Goal: Information Seeking & Learning: Learn about a topic

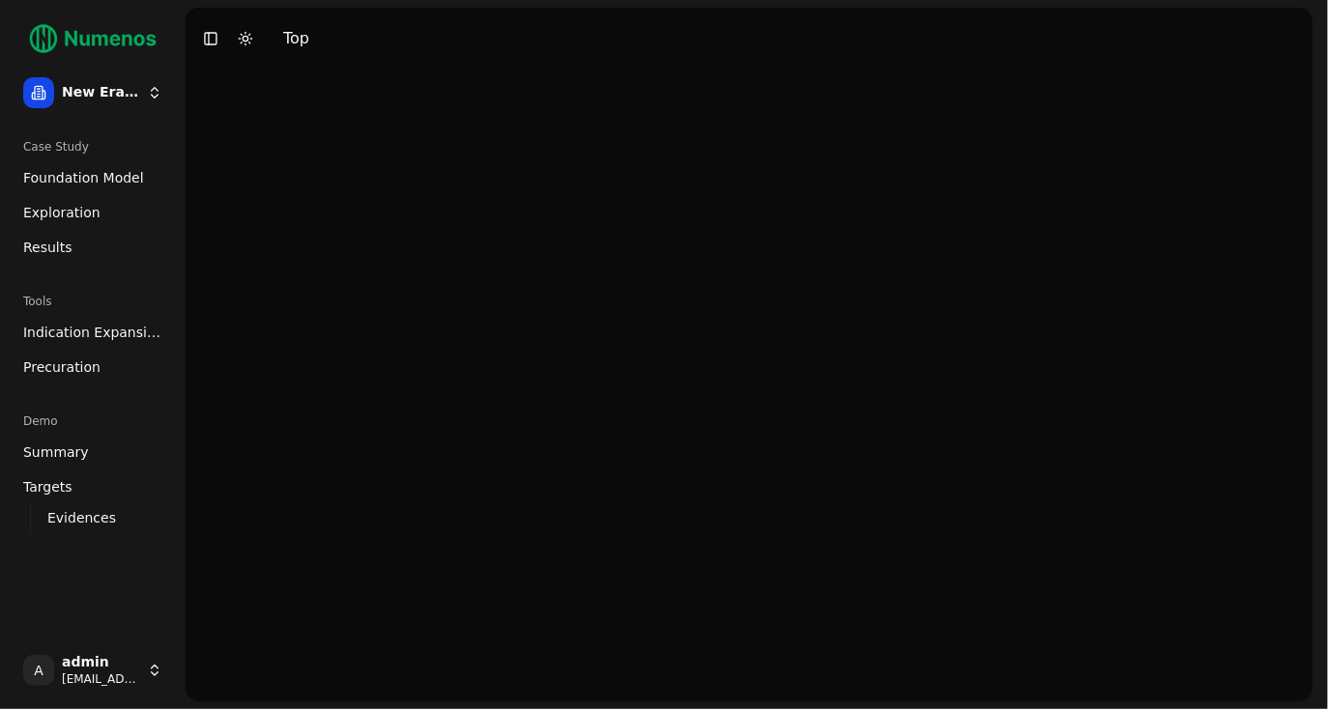
click at [97, 174] on span "Foundation Model" at bounding box center [83, 177] width 121 height 19
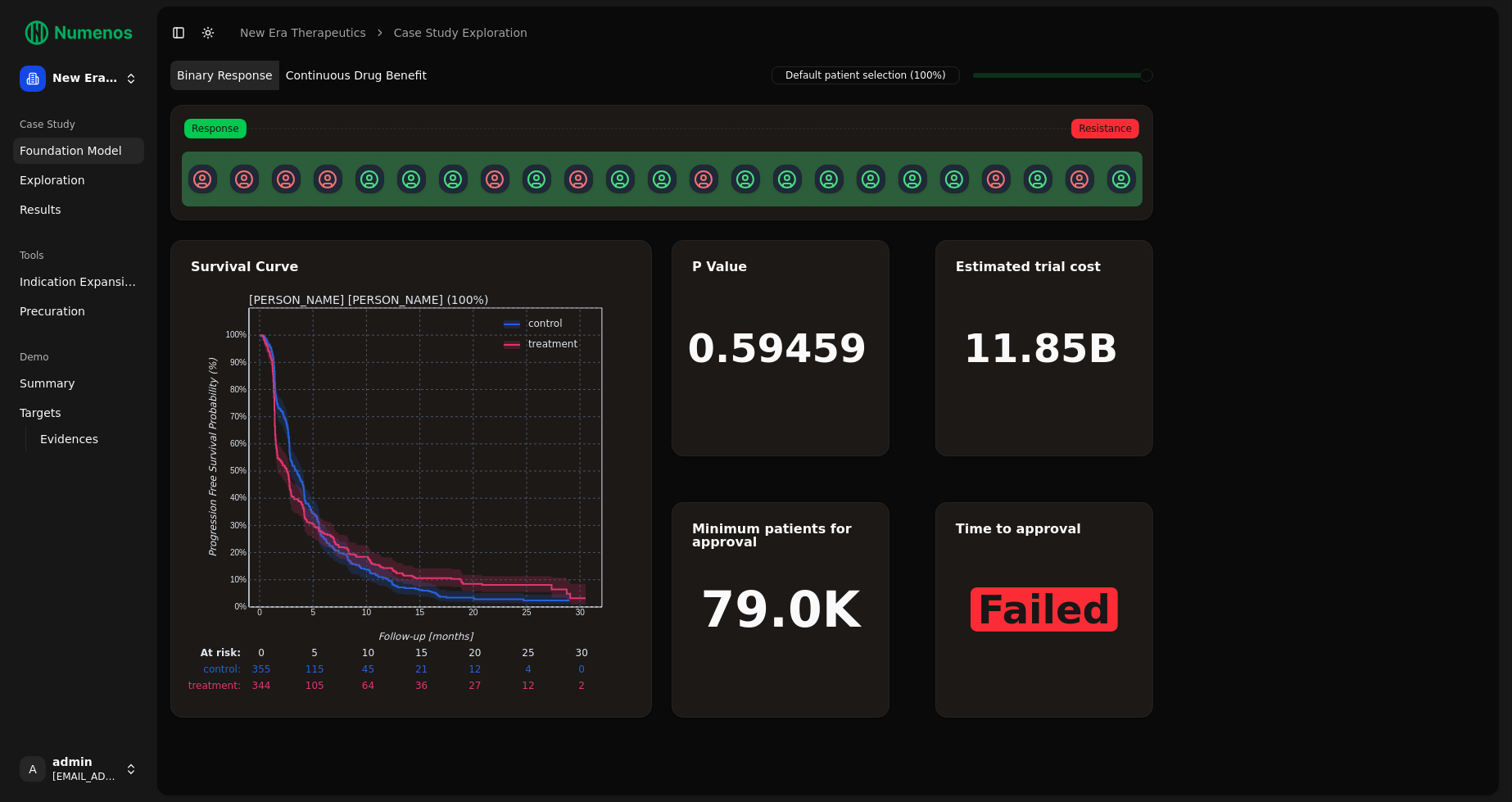
click at [1125, 245] on div "Default patient selection (100%) Binary Response Continuous Drug Benefit Respon…" at bounding box center [828, 427] width 1342 height 737
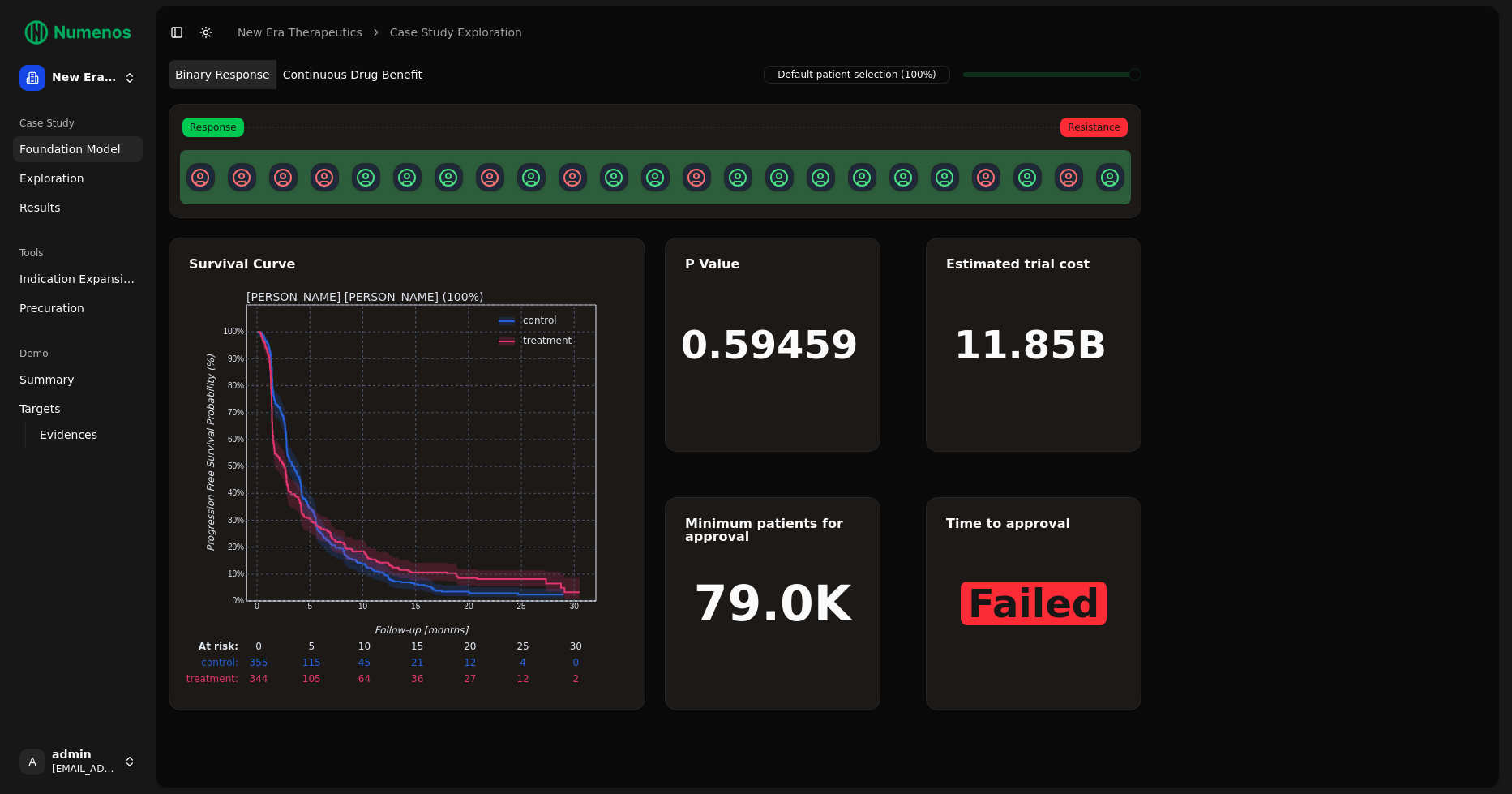
click at [368, 74] on button "Continuous Drug Benefit" at bounding box center [352, 74] width 153 height 29
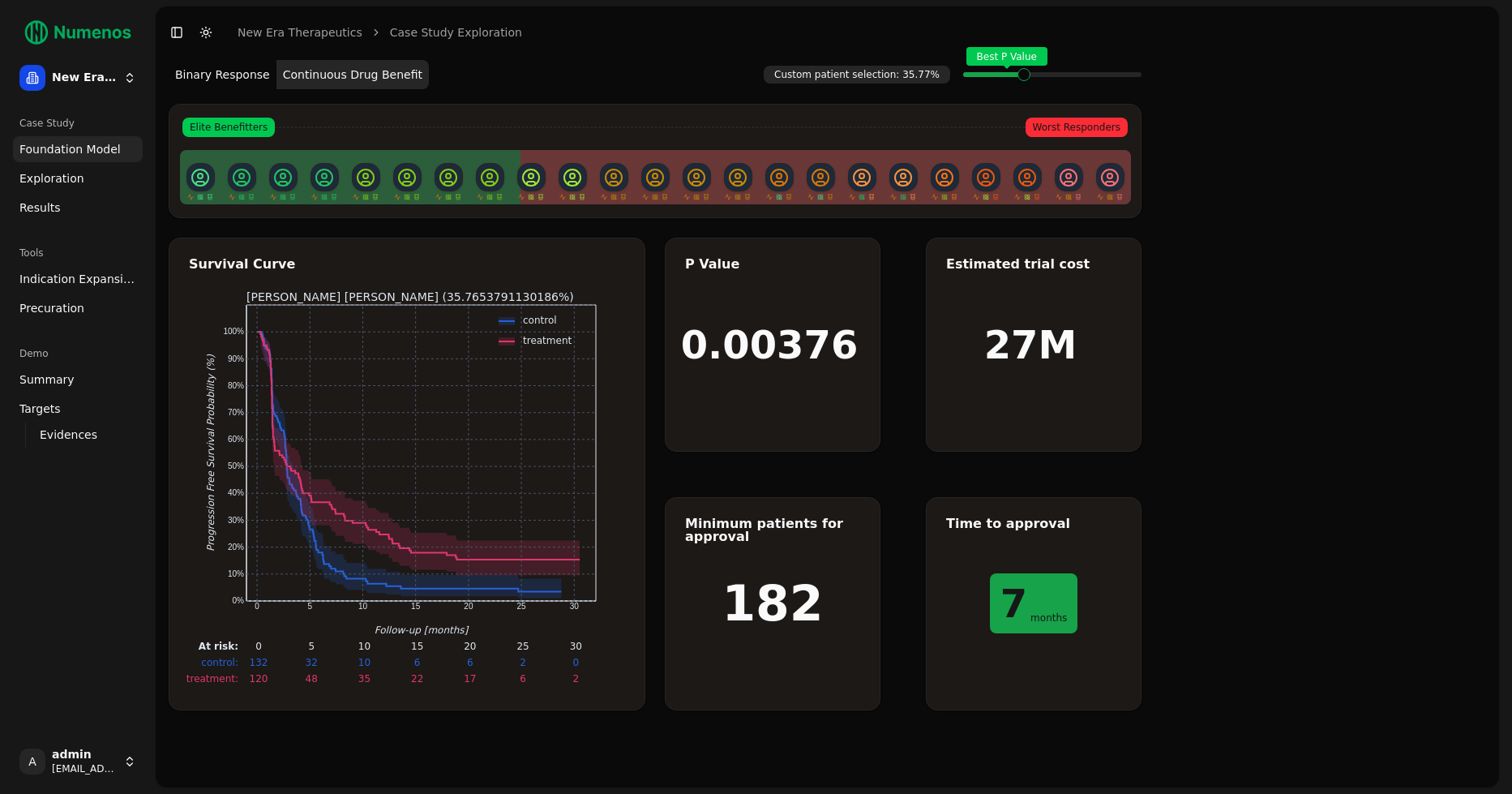
click at [66, 175] on span "Exploration" at bounding box center [51, 178] width 65 height 16
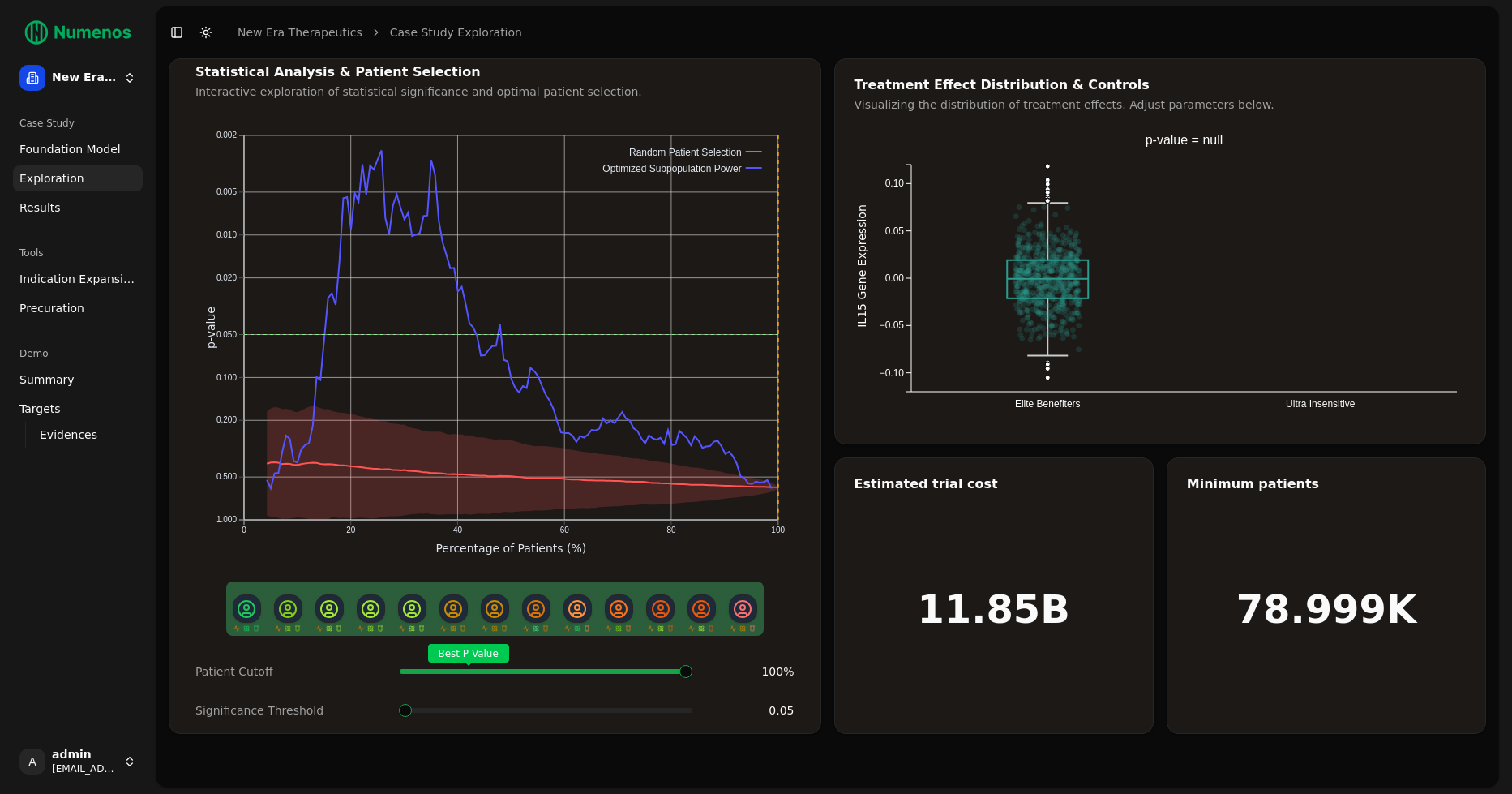
click at [700, 594] on div "Patient Cutoff Best P Value 100 % Significance Threshold 0.05" at bounding box center [495, 691] width 638 height 71
click at [690, 594] on div "Best P Value" at bounding box center [545, 671] width 293 height 33
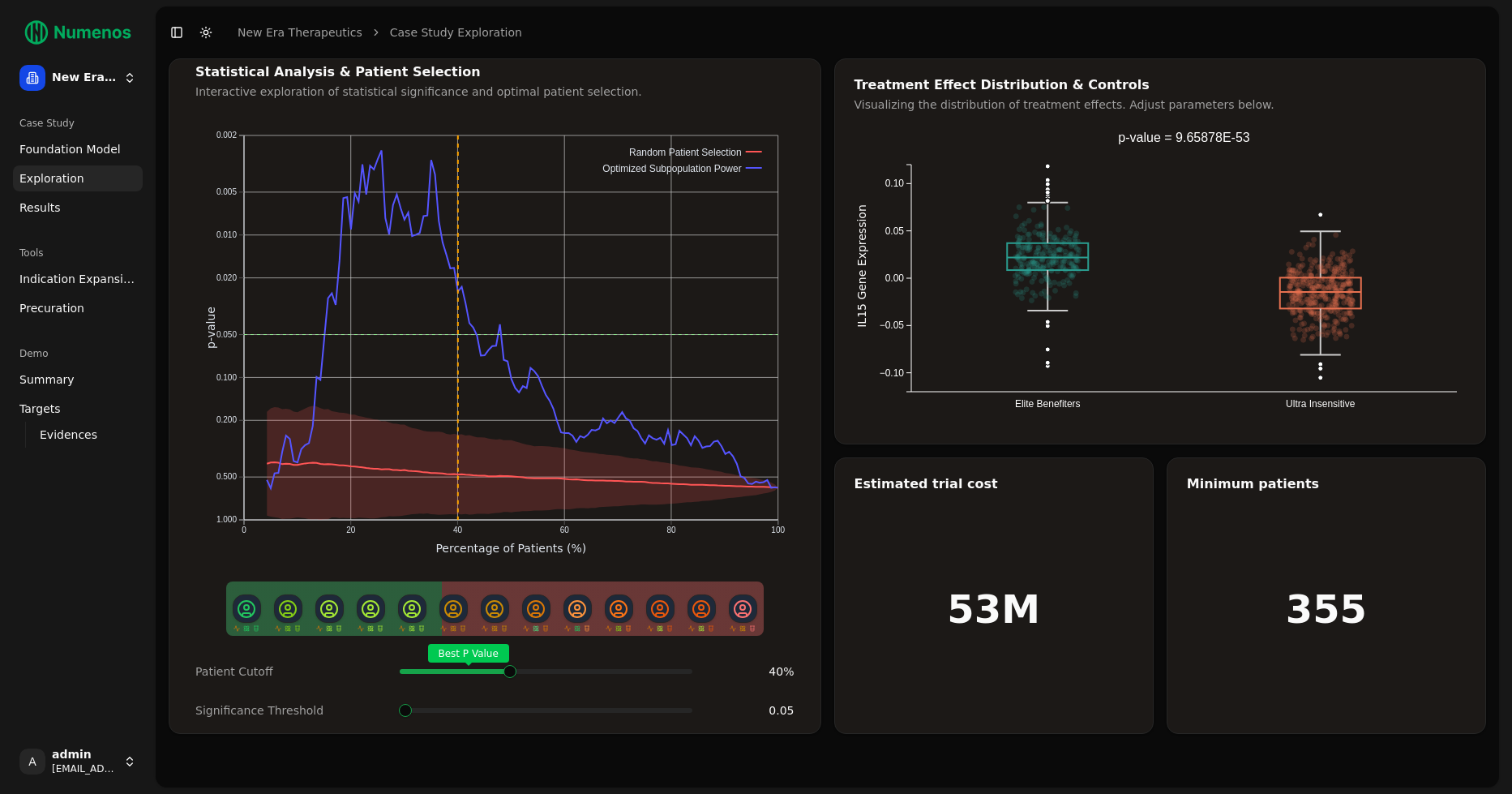
click at [683, 594] on span at bounding box center [684, 671] width 3 height 7
click at [404, 594] on span at bounding box center [404, 710] width 13 height 13
click at [508, 594] on span at bounding box center [506, 671] width 3 height 7
click at [540, 594] on span at bounding box center [545, 710] width 13 height 13
click at [510, 594] on span at bounding box center [511, 671] width 3 height 7
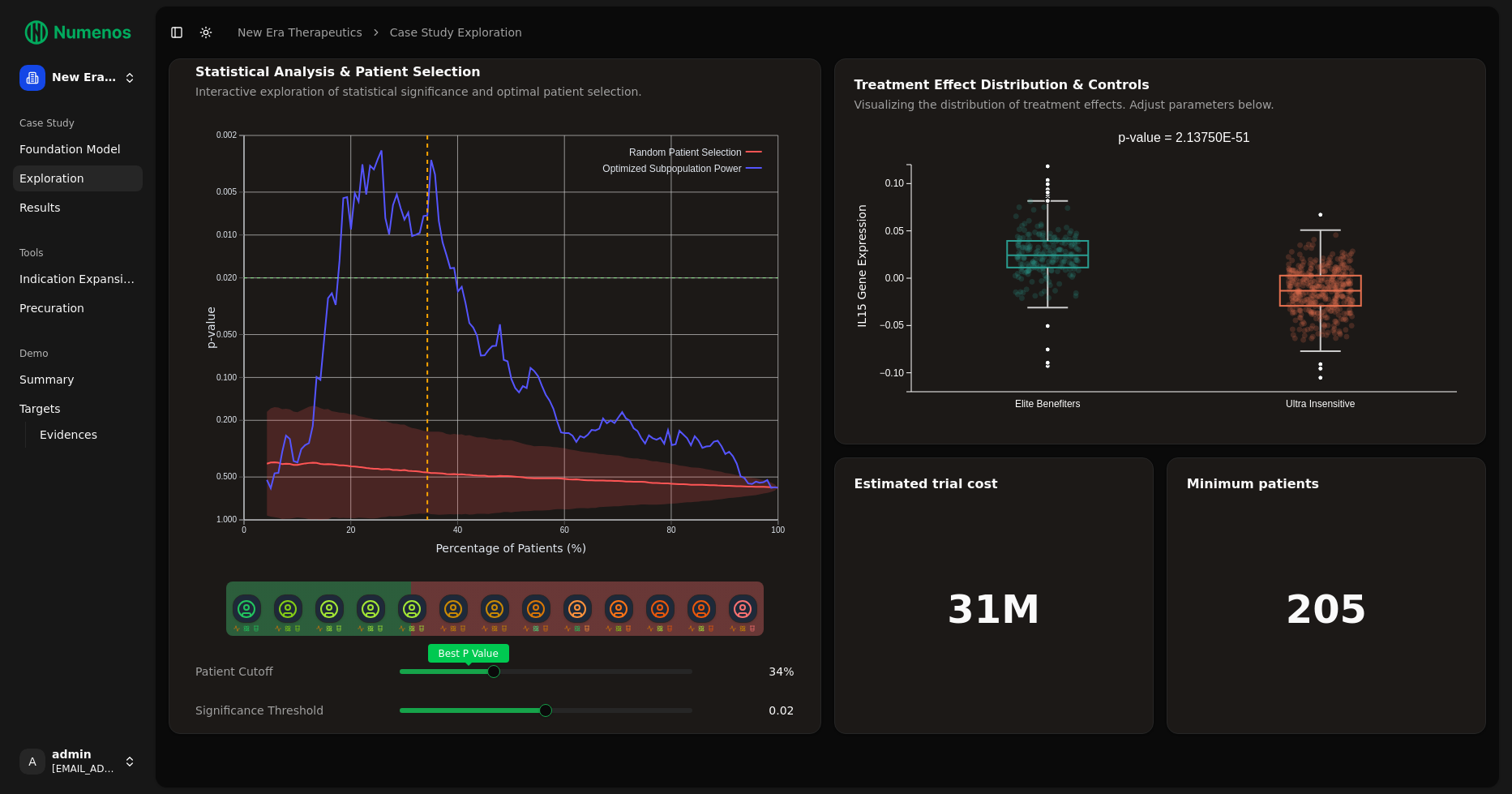
click at [92, 279] on span "Indication Expansion" at bounding box center [77, 279] width 117 height 16
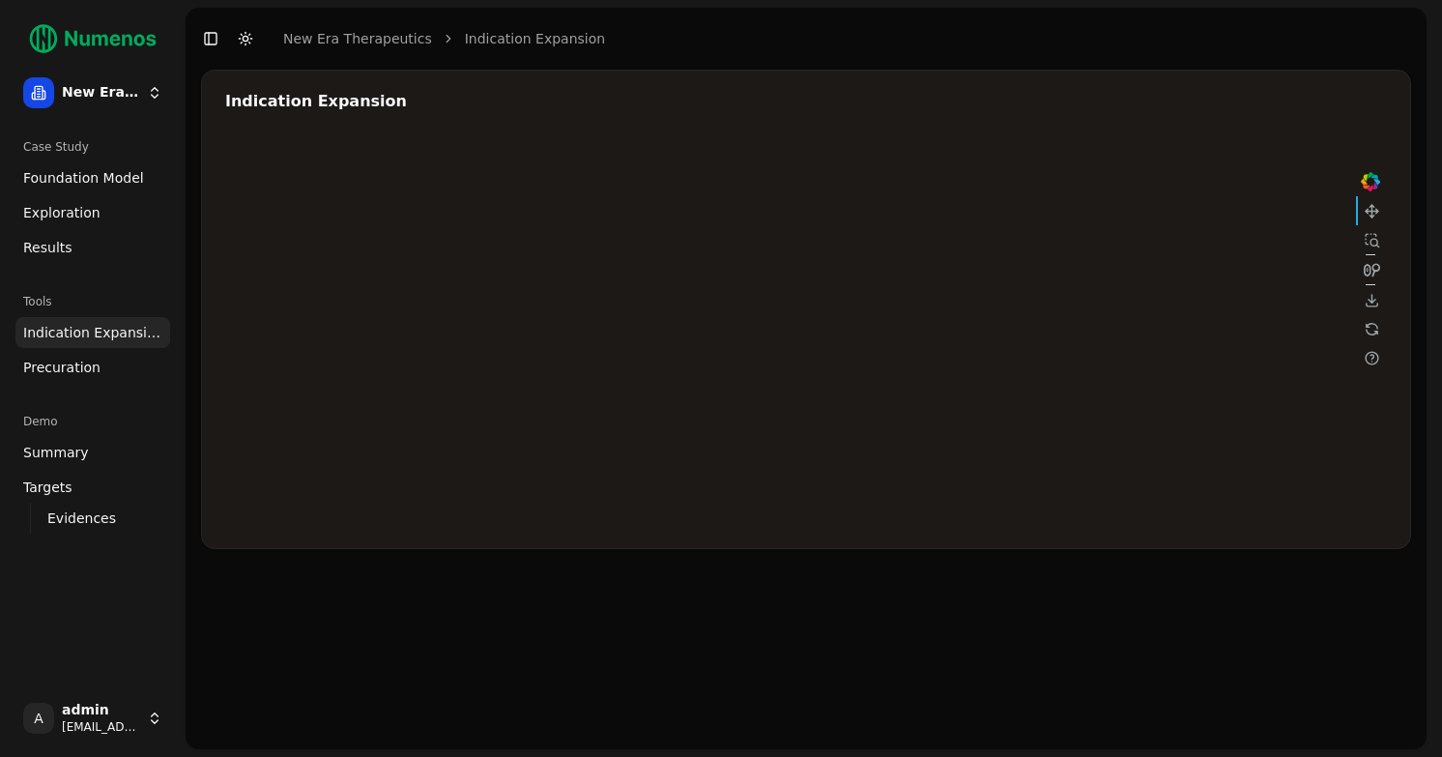
click at [671, 314] on div at bounding box center [804, 331] width 1159 height 386
click at [1150, 247] on div at bounding box center [804, 331] width 1159 height 386
click at [1021, 307] on div at bounding box center [804, 331] width 1159 height 386
click at [1032, 305] on div at bounding box center [804, 331] width 1159 height 386
click at [1162, 245] on div at bounding box center [804, 331] width 1159 height 386
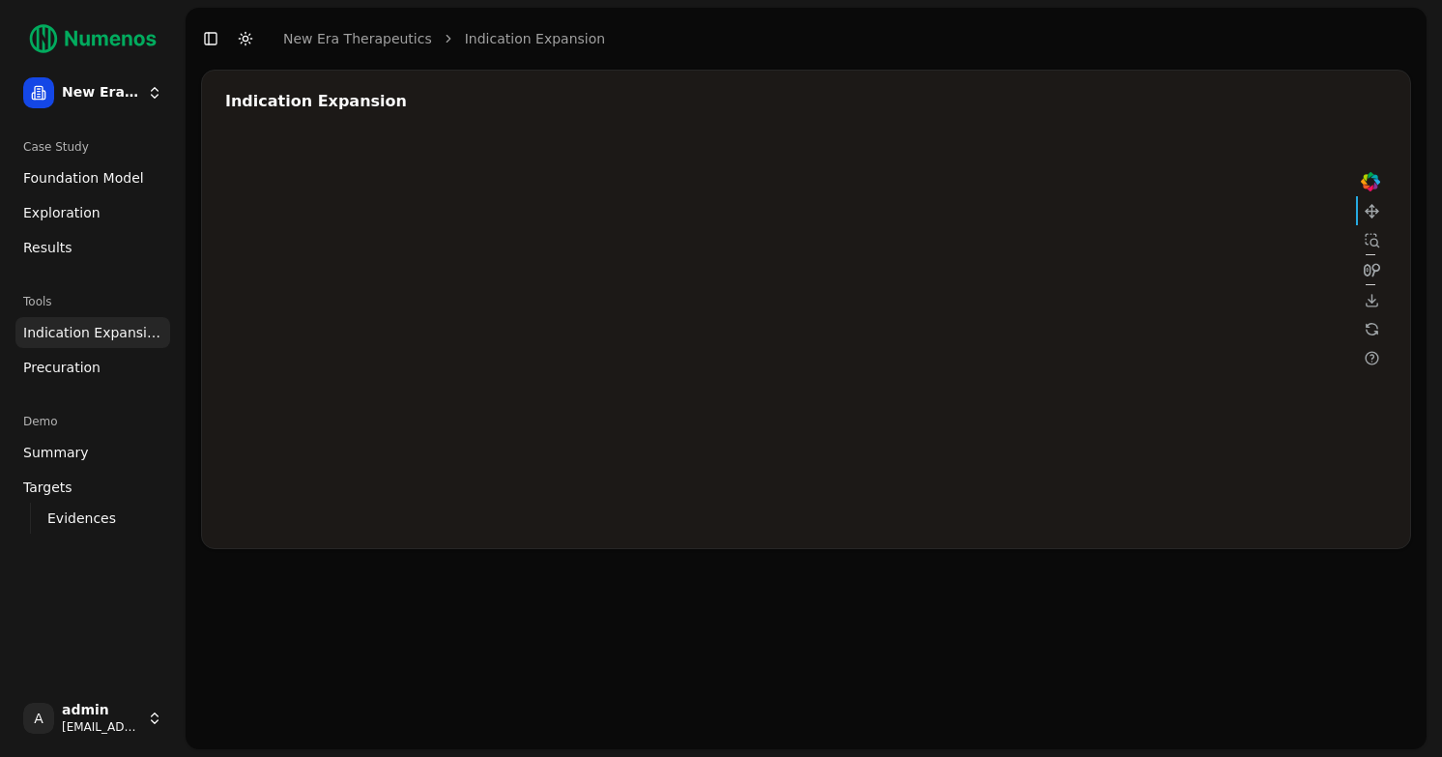
click at [920, 329] on div at bounding box center [804, 331] width 1159 height 386
click at [1167, 284] on div at bounding box center [804, 331] width 1159 height 386
click at [1053, 308] on div at bounding box center [804, 331] width 1159 height 386
click at [1156, 289] on div at bounding box center [804, 331] width 1159 height 386
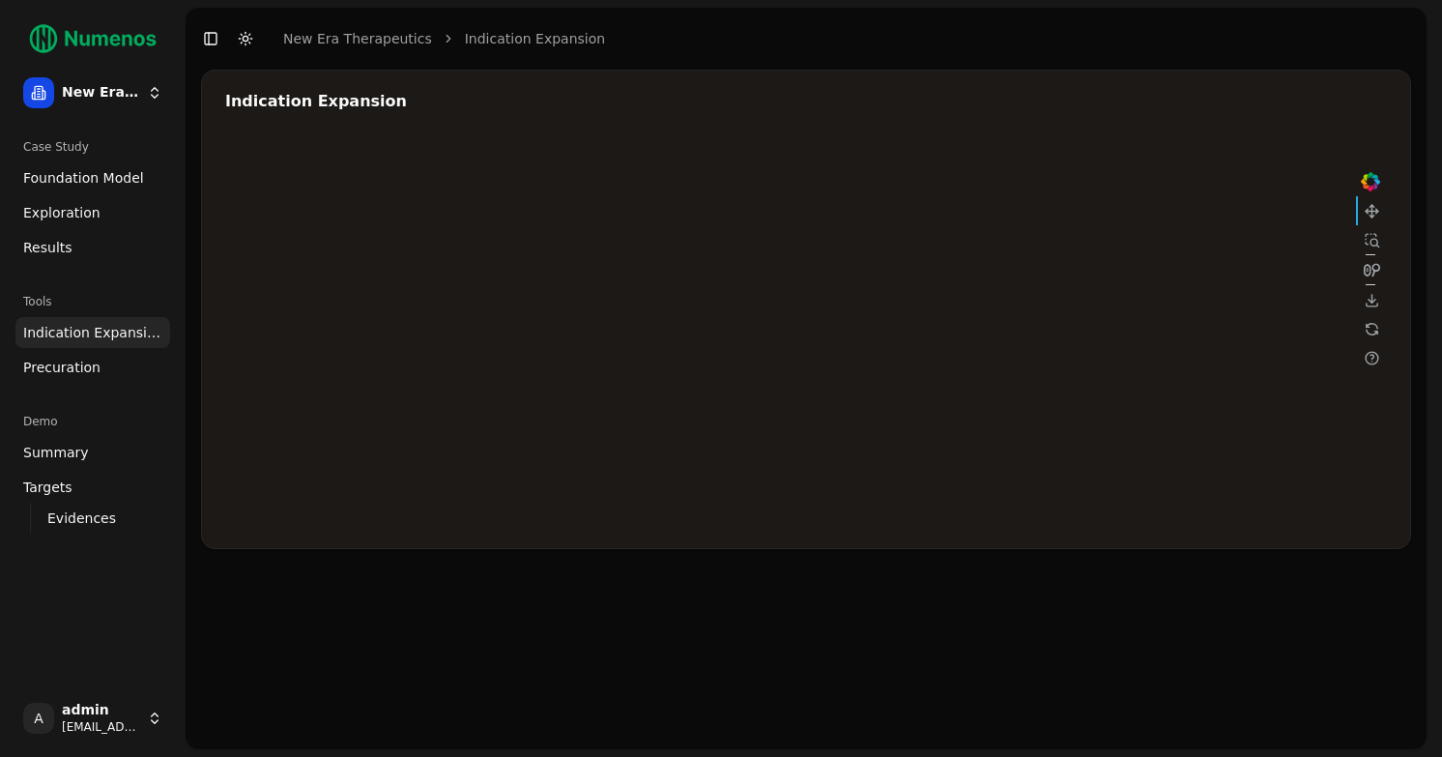
click at [1039, 287] on div at bounding box center [804, 331] width 1159 height 386
click at [929, 325] on div at bounding box center [804, 331] width 1159 height 386
click at [1042, 285] on div at bounding box center [804, 331] width 1159 height 386
click at [1052, 328] on div at bounding box center [804, 331] width 1159 height 386
click at [650, 369] on div at bounding box center [804, 331] width 1159 height 386
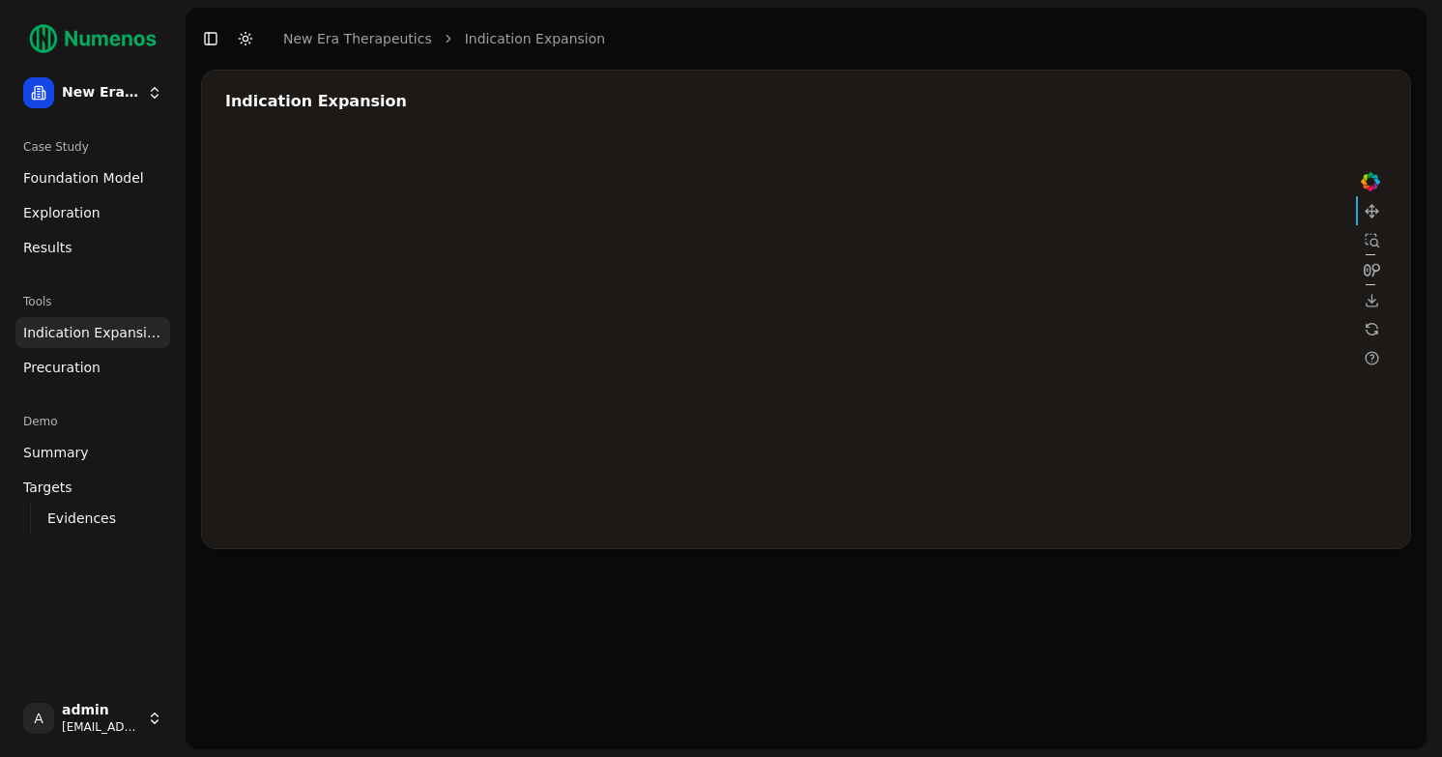
click at [1057, 328] on div at bounding box center [804, 331] width 1159 height 386
